Goal: Find contact information

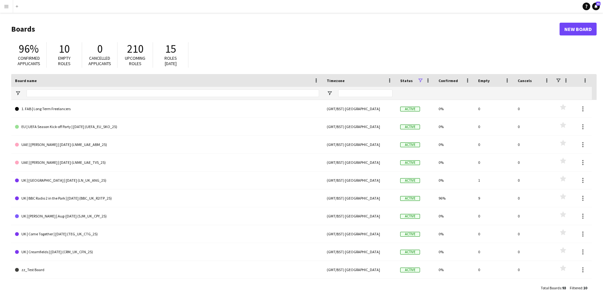
click at [6, 6] on app-icon "Menu" at bounding box center [6, 6] width 5 height 5
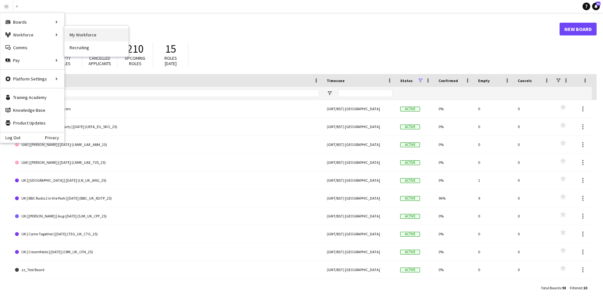
click at [76, 35] on link "My Workforce" at bounding box center [96, 34] width 64 height 13
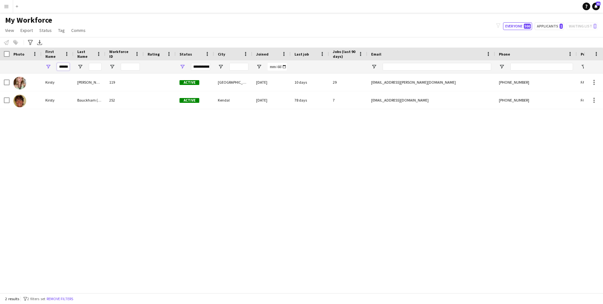
drag, startPoint x: 68, startPoint y: 65, endPoint x: 45, endPoint y: 64, distance: 23.3
click at [45, 64] on div "******" at bounding box center [57, 66] width 32 height 13
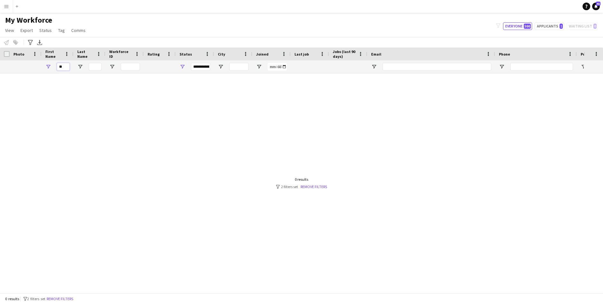
type input "*"
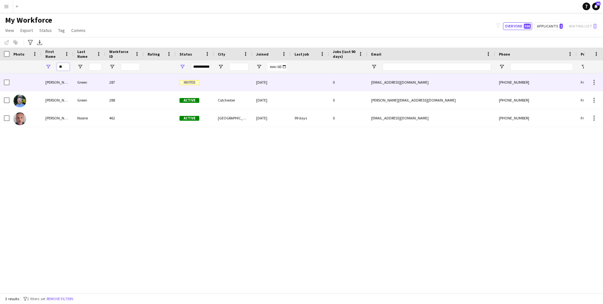
type input "*"
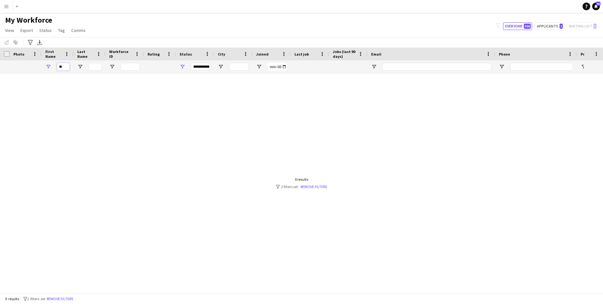
type input "*"
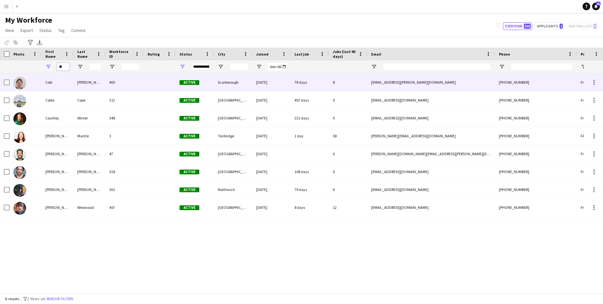
type input "**"
click at [58, 85] on div "Cobi" at bounding box center [57, 82] width 32 height 18
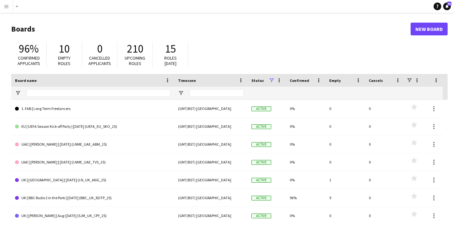
click at [2, 7] on button "Menu" at bounding box center [6, 6] width 13 height 13
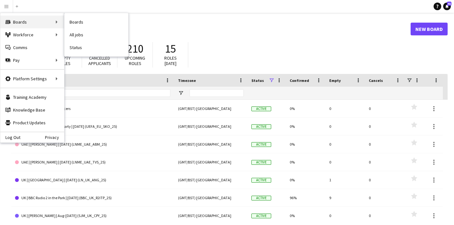
click at [24, 23] on div "Boards Boards" at bounding box center [32, 22] width 64 height 13
click at [71, 35] on link "My Workforce" at bounding box center [96, 34] width 64 height 13
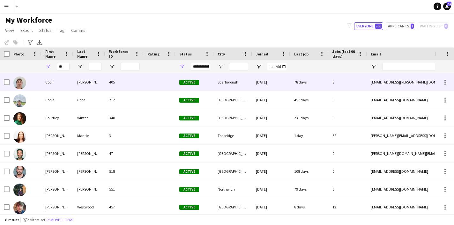
click at [58, 86] on div "Cobi" at bounding box center [57, 82] width 32 height 18
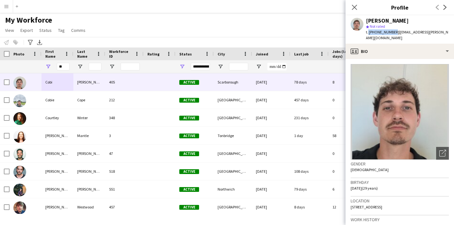
drag, startPoint x: 393, startPoint y: 32, endPoint x: 367, endPoint y: 32, distance: 25.9
click at [367, 32] on span "t. [PHONE_NUMBER]" at bounding box center [382, 32] width 33 height 5
copy span ". [PHONE_NUMBER]"
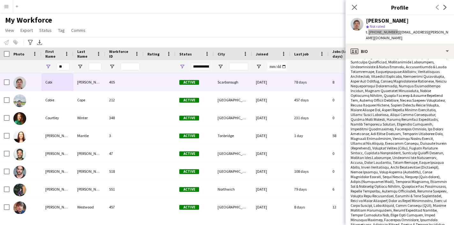
scroll to position [271, 0]
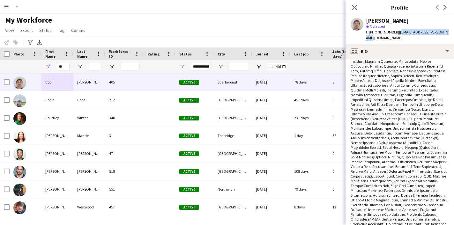
drag, startPoint x: 445, startPoint y: 32, endPoint x: 397, endPoint y: 34, distance: 48.2
click at [396, 34] on div "[PERSON_NAME] star Not rated t. [PHONE_NUMBER] | [EMAIL_ADDRESS][PERSON_NAME][D…" at bounding box center [400, 29] width 109 height 28
copy span "[EMAIL_ADDRESS][PERSON_NAME][DOMAIN_NAME]"
